Goal: Transaction & Acquisition: Book appointment/travel/reservation

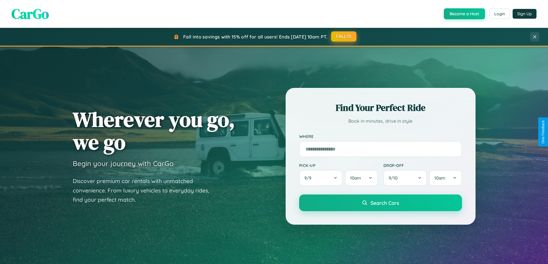
click at [344, 37] on button "FALL15" at bounding box center [343, 36] width 25 height 10
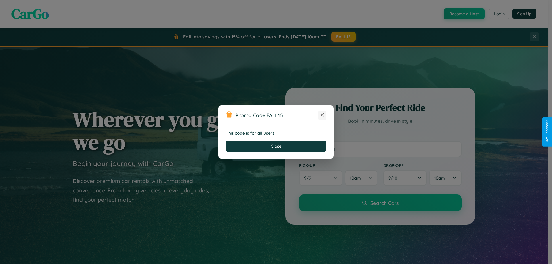
click at [322, 115] on icon at bounding box center [322, 115] width 6 height 6
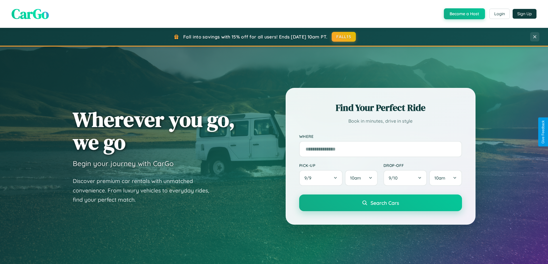
scroll to position [1107, 0]
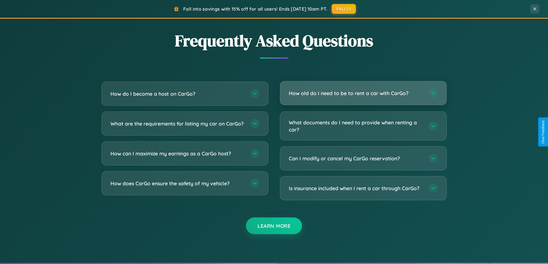
click at [363, 94] on h3 "How old do I need to be to rent a car with CarGo?" at bounding box center [356, 93] width 134 height 7
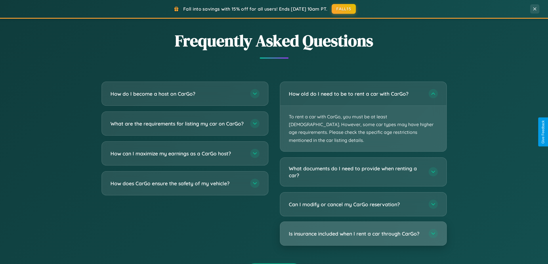
click at [363, 230] on h3 "Is insurance included when I rent a car through CarGo?" at bounding box center [356, 233] width 134 height 7
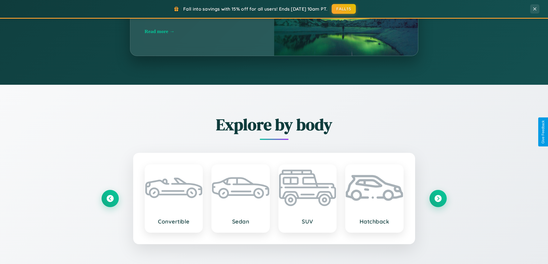
scroll to position [248, 0]
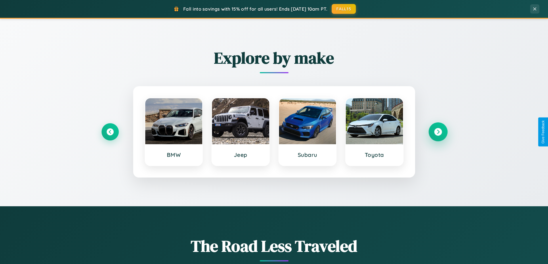
click at [438, 132] on icon at bounding box center [438, 132] width 8 height 8
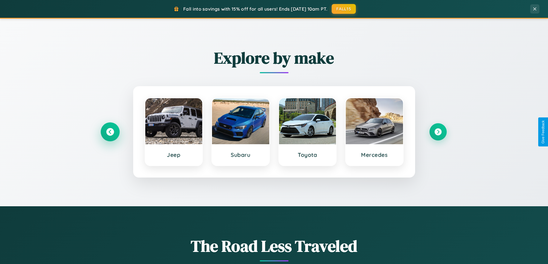
click at [110, 132] on icon at bounding box center [110, 132] width 8 height 8
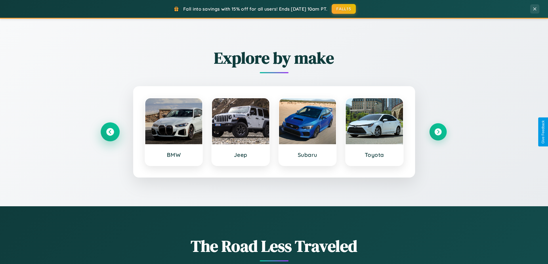
click at [110, 132] on icon at bounding box center [110, 132] width 8 height 8
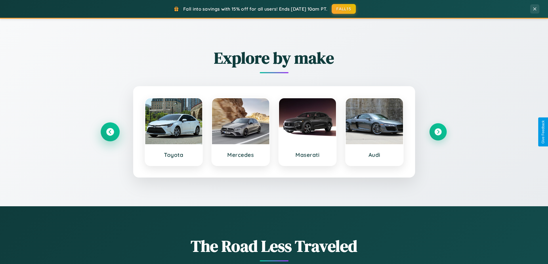
click at [110, 132] on icon at bounding box center [110, 132] width 8 height 8
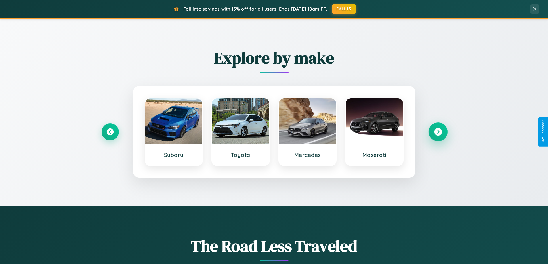
click at [438, 132] on icon at bounding box center [438, 132] width 8 height 8
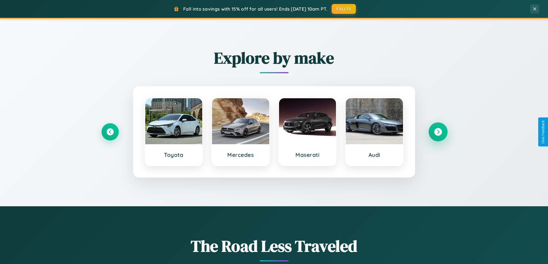
scroll to position [924, 0]
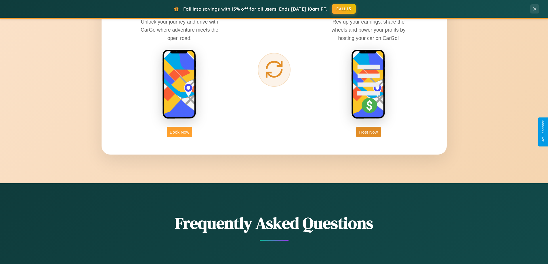
click at [179, 132] on button "Book Now" at bounding box center [179, 132] width 25 height 11
